Goal: Task Accomplishment & Management: Complete application form

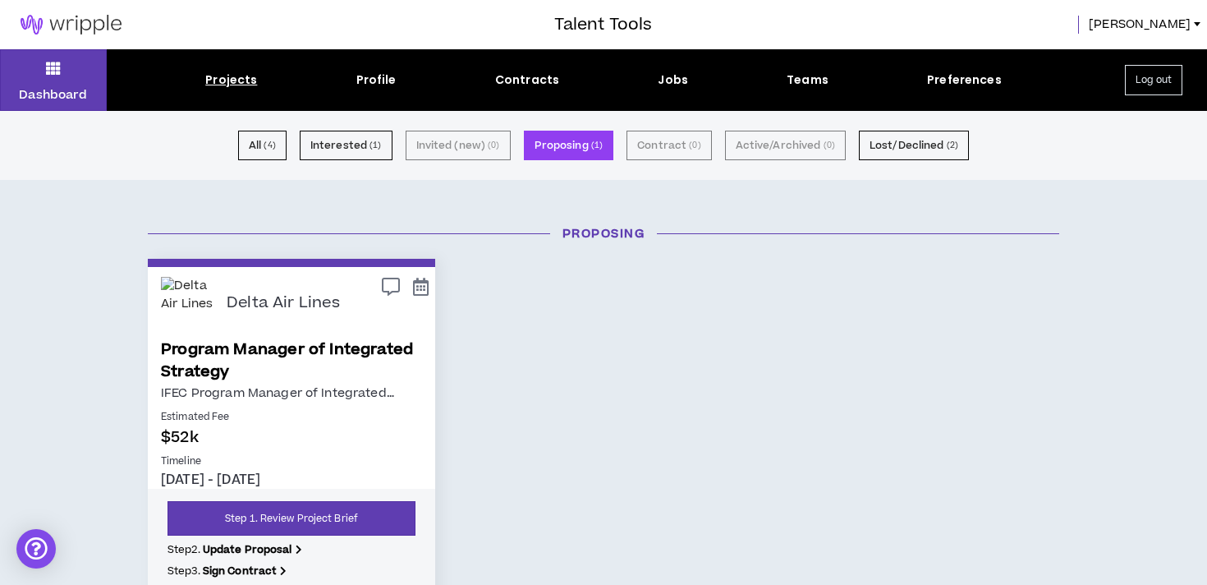
scroll to position [163, 0]
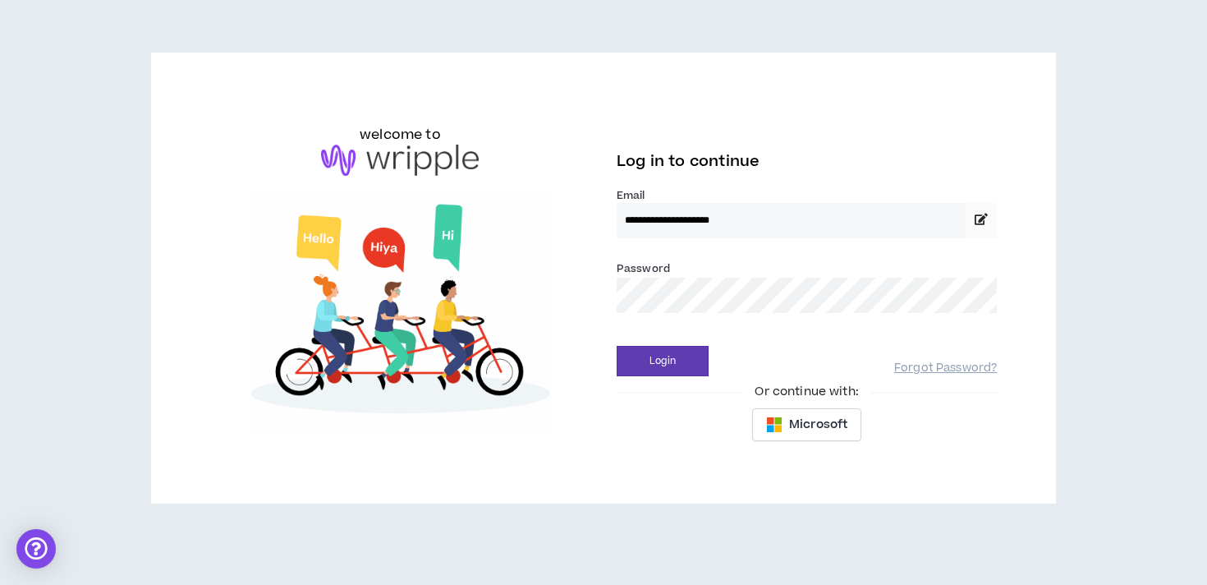
click at [617, 346] on button "Login" at bounding box center [663, 361] width 92 height 30
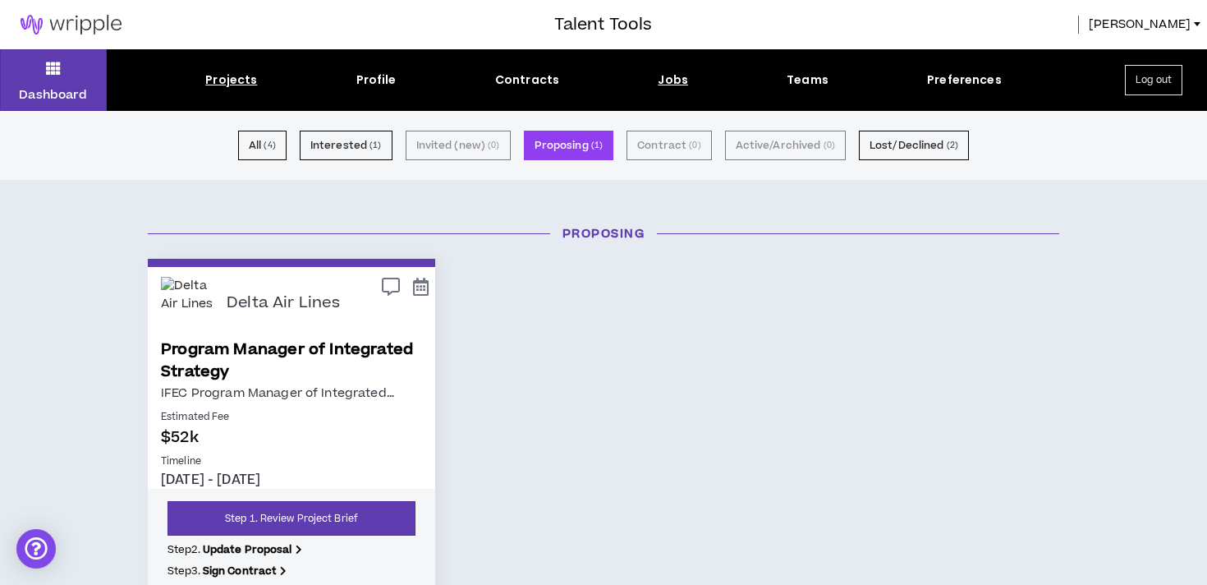
click at [672, 78] on div "Jobs" at bounding box center [673, 79] width 30 height 17
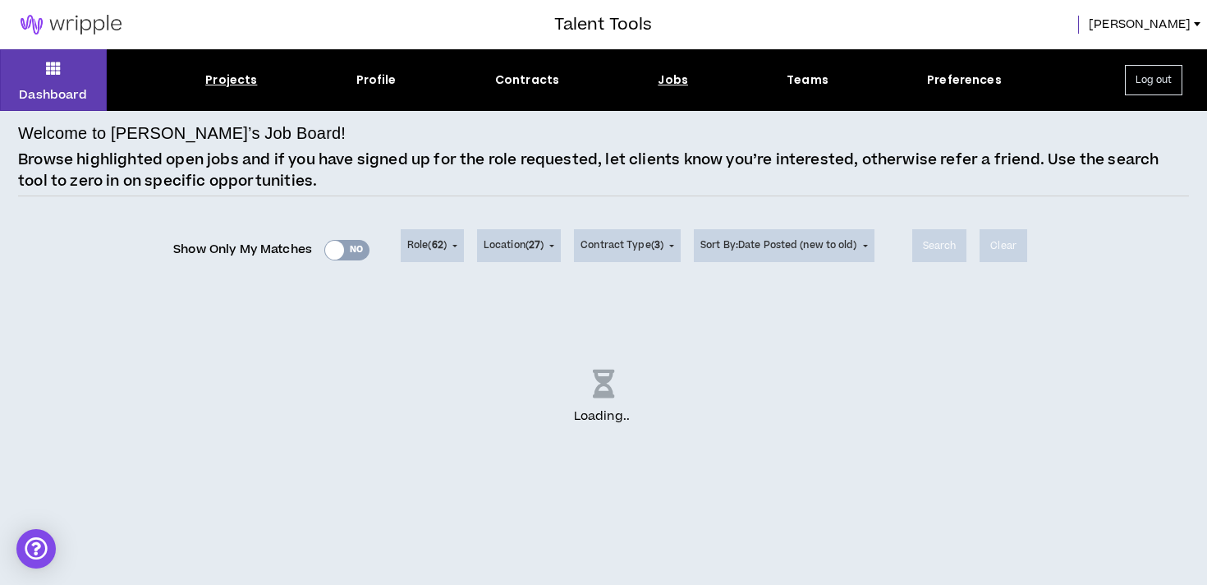
click at [226, 81] on div "Projects" at bounding box center [231, 79] width 52 height 17
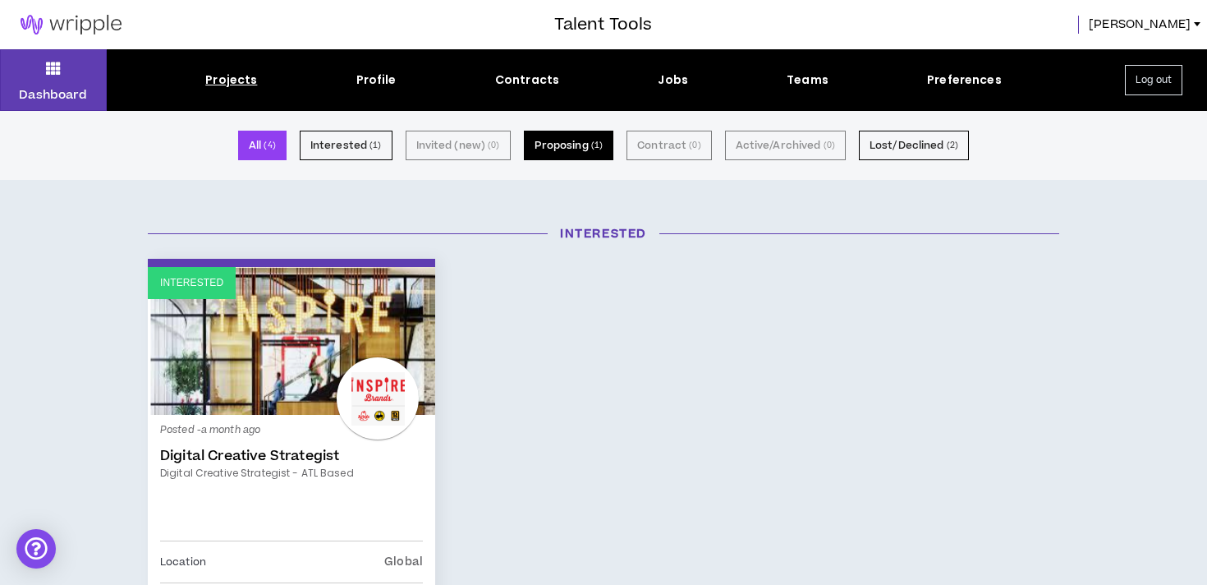
click at [582, 140] on button "Proposing ( 1 )" at bounding box center [569, 146] width 90 height 30
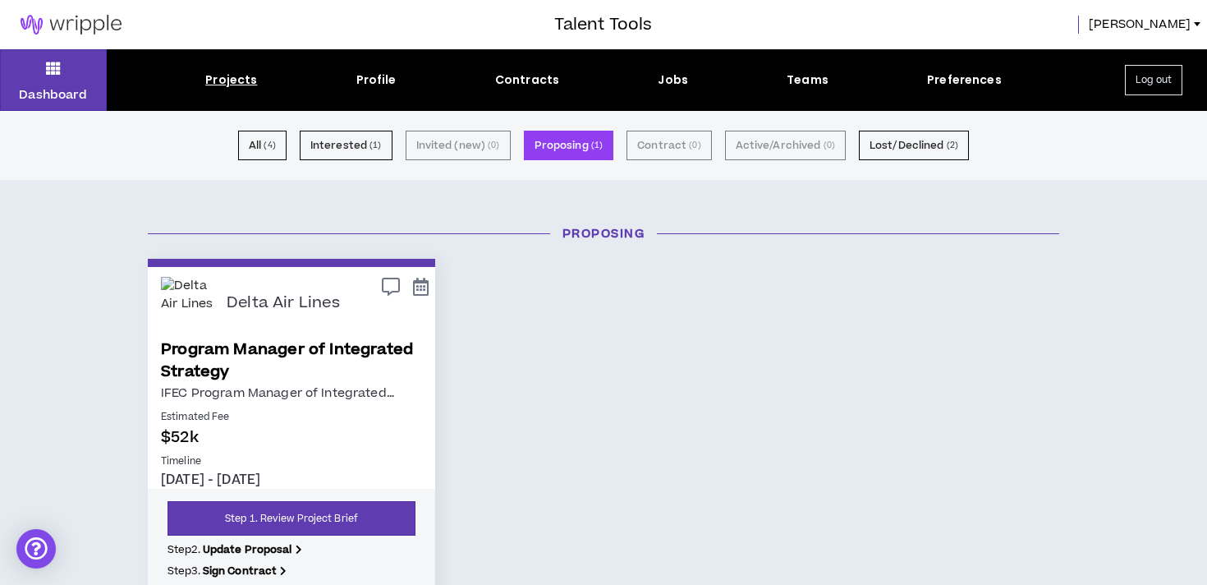
click at [313, 386] on p "IFEC Program Manager of Integrated …" at bounding box center [291, 393] width 261 height 21
click at [198, 289] on img at bounding box center [187, 303] width 53 height 53
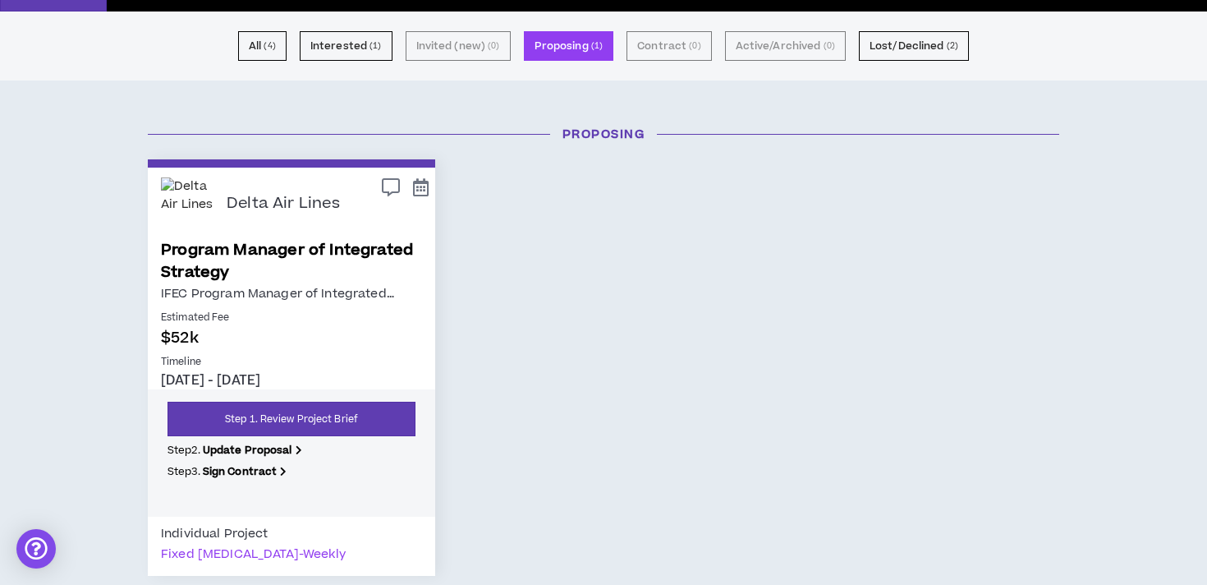
scroll to position [117, 0]
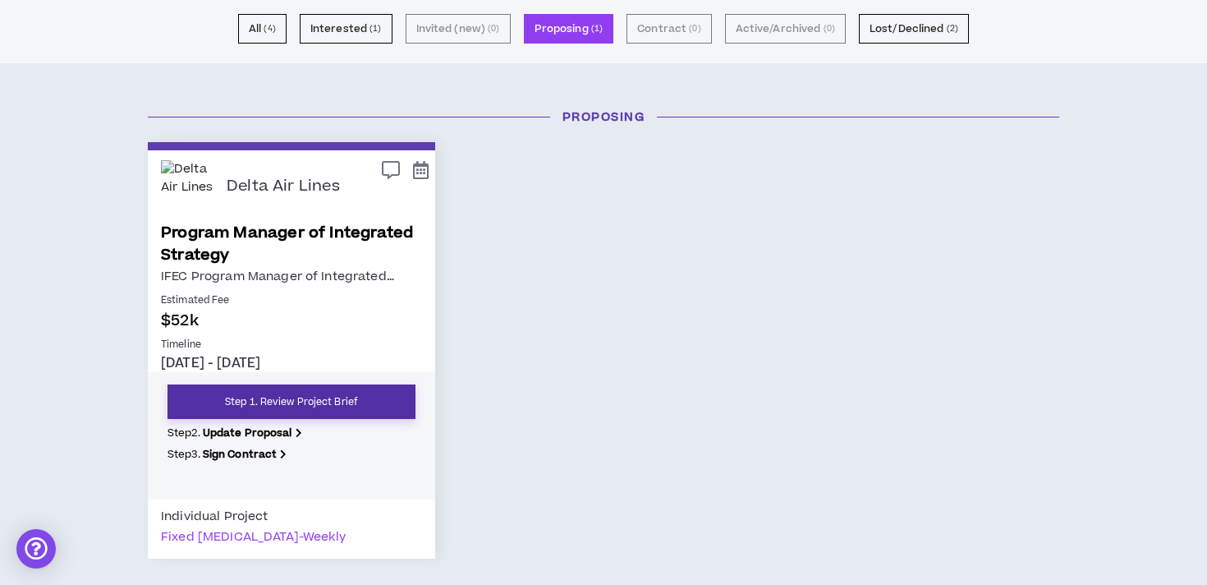
click at [282, 395] on link "Step 1. Review Project Brief" at bounding box center [291, 401] width 248 height 34
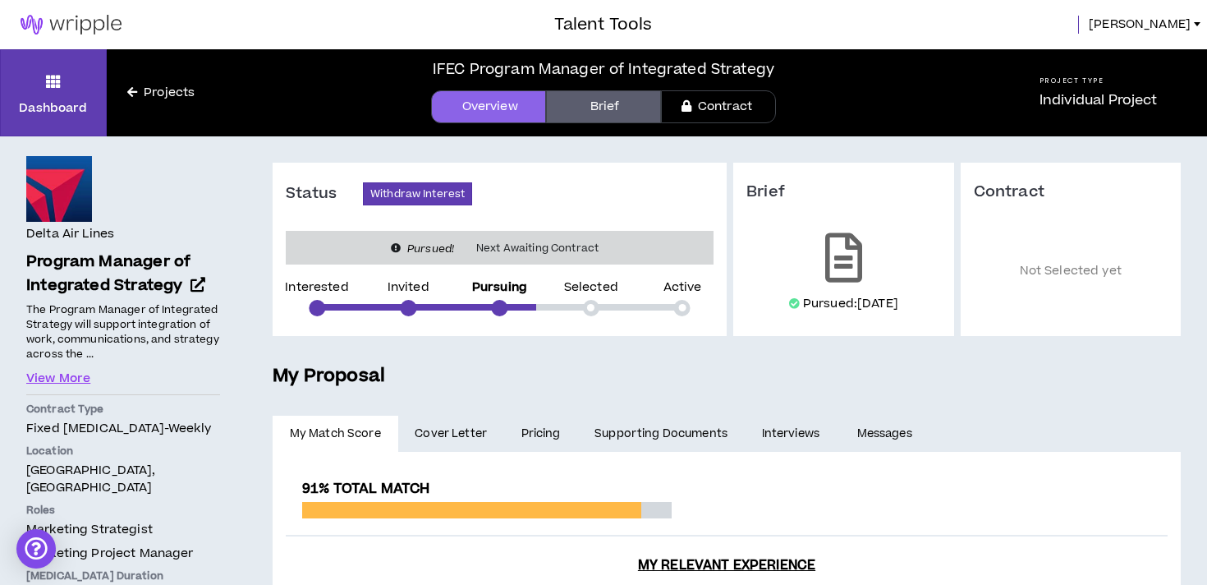
click at [568, 111] on link "Brief" at bounding box center [603, 106] width 115 height 33
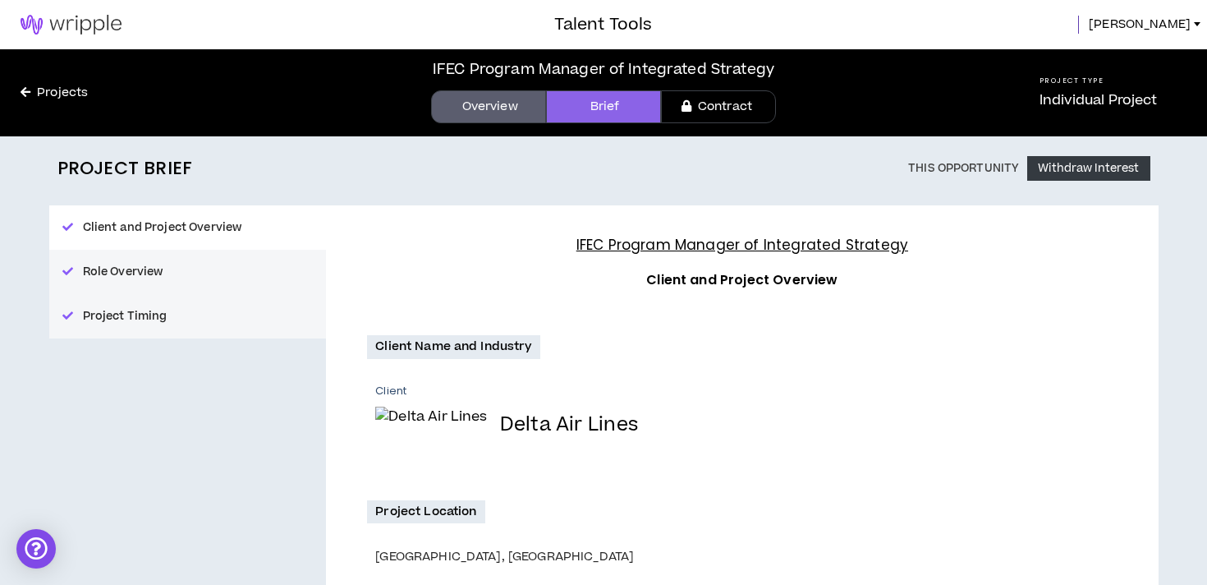
click at [179, 276] on button "Role Overview" at bounding box center [187, 272] width 277 height 44
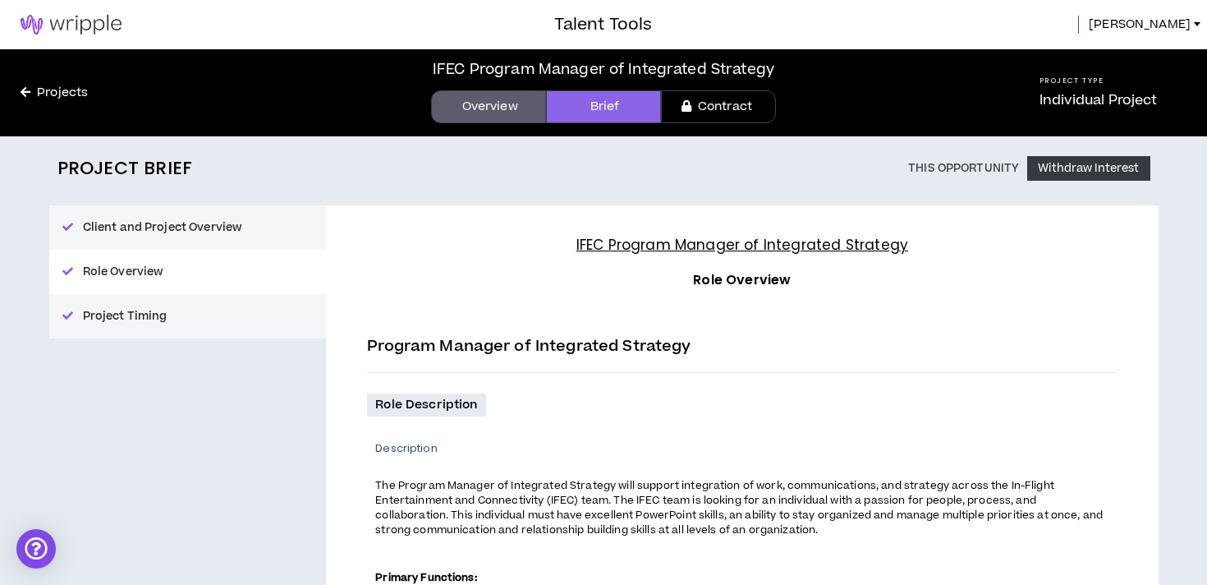
click at [169, 308] on button "Project Timing" at bounding box center [187, 316] width 277 height 44
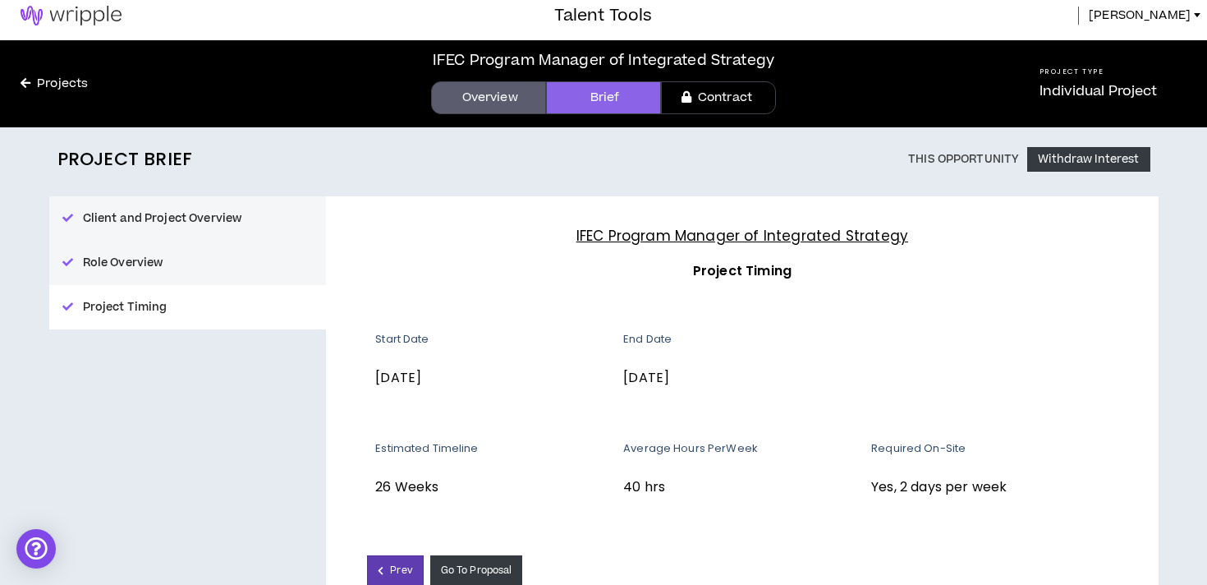
scroll to position [108, 0]
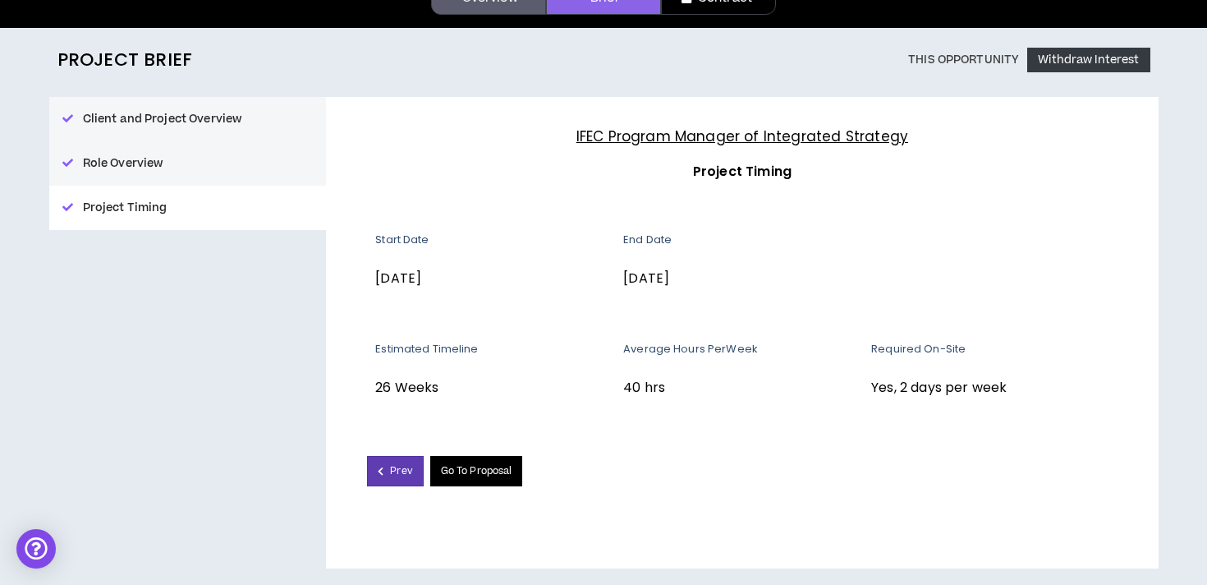
click at [485, 467] on link "Go To Proposal" at bounding box center [476, 471] width 93 height 30
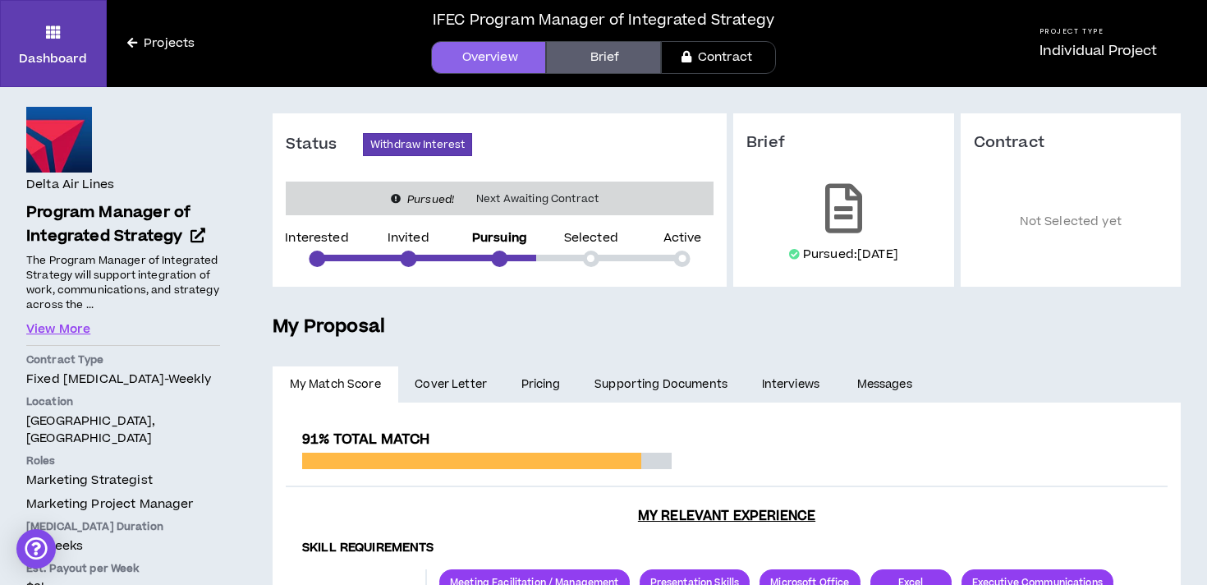
scroll to position [64, 0]
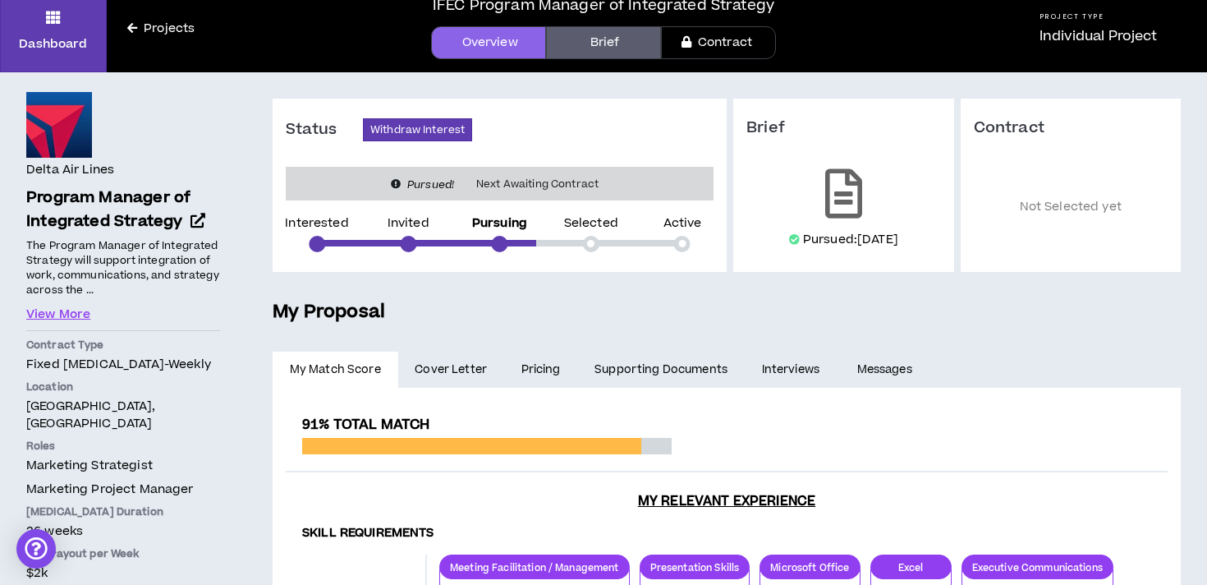
click at [463, 367] on span "Cover Letter" at bounding box center [451, 369] width 72 height 18
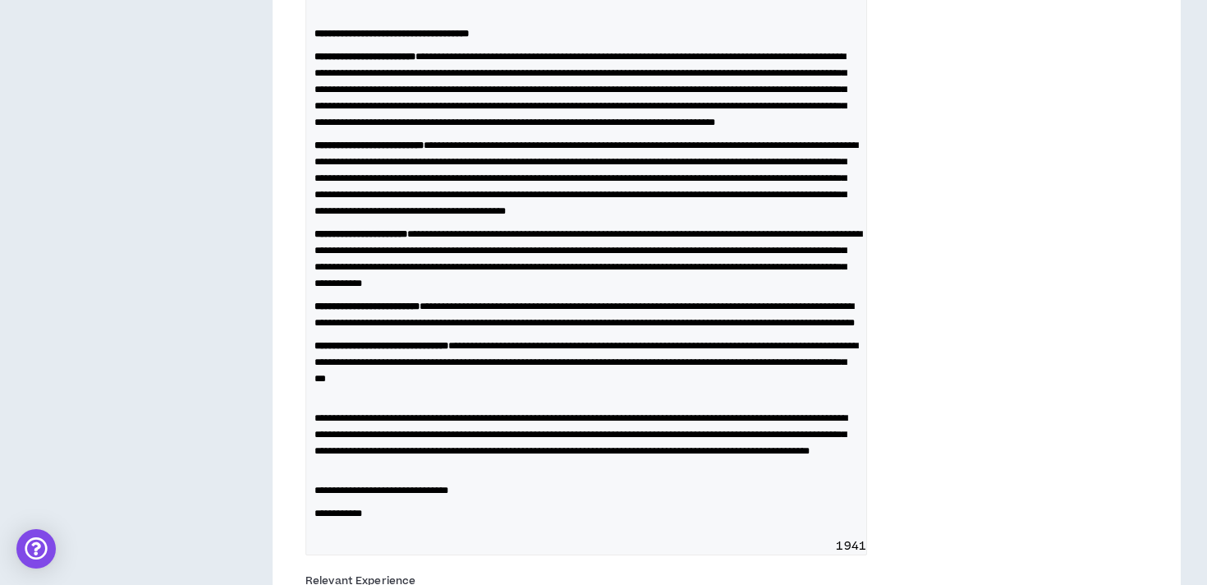
scroll to position [803, 0]
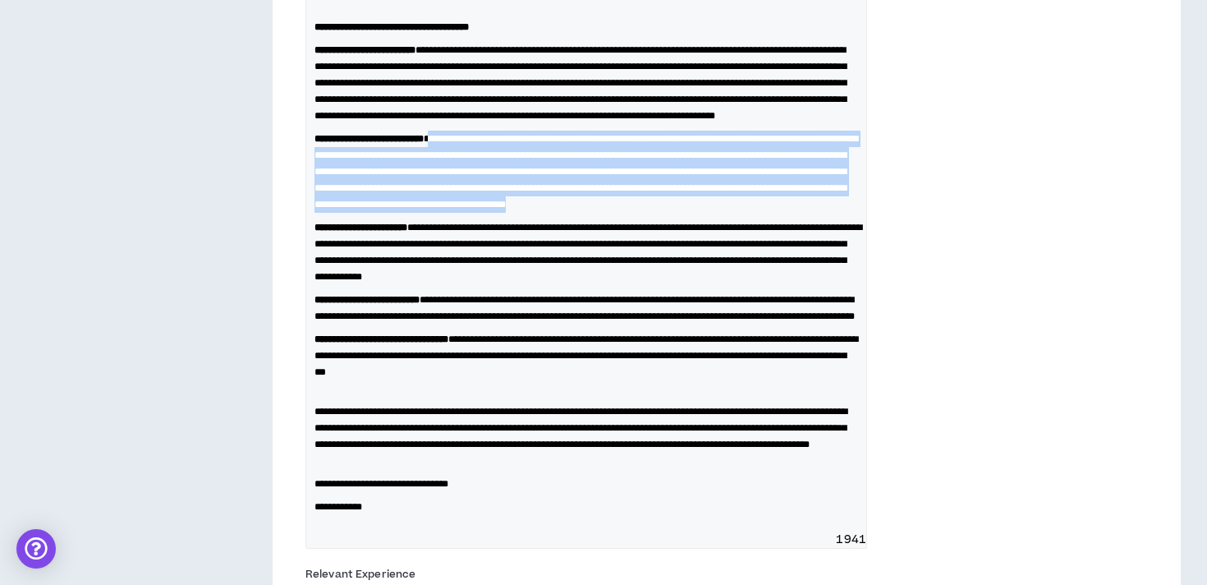
drag, startPoint x: 709, startPoint y: 270, endPoint x: 470, endPoint y: 193, distance: 250.3
click at [470, 193] on p "**********" at bounding box center [586, 172] width 544 height 82
